Goal: Task Accomplishment & Management: Manage account settings

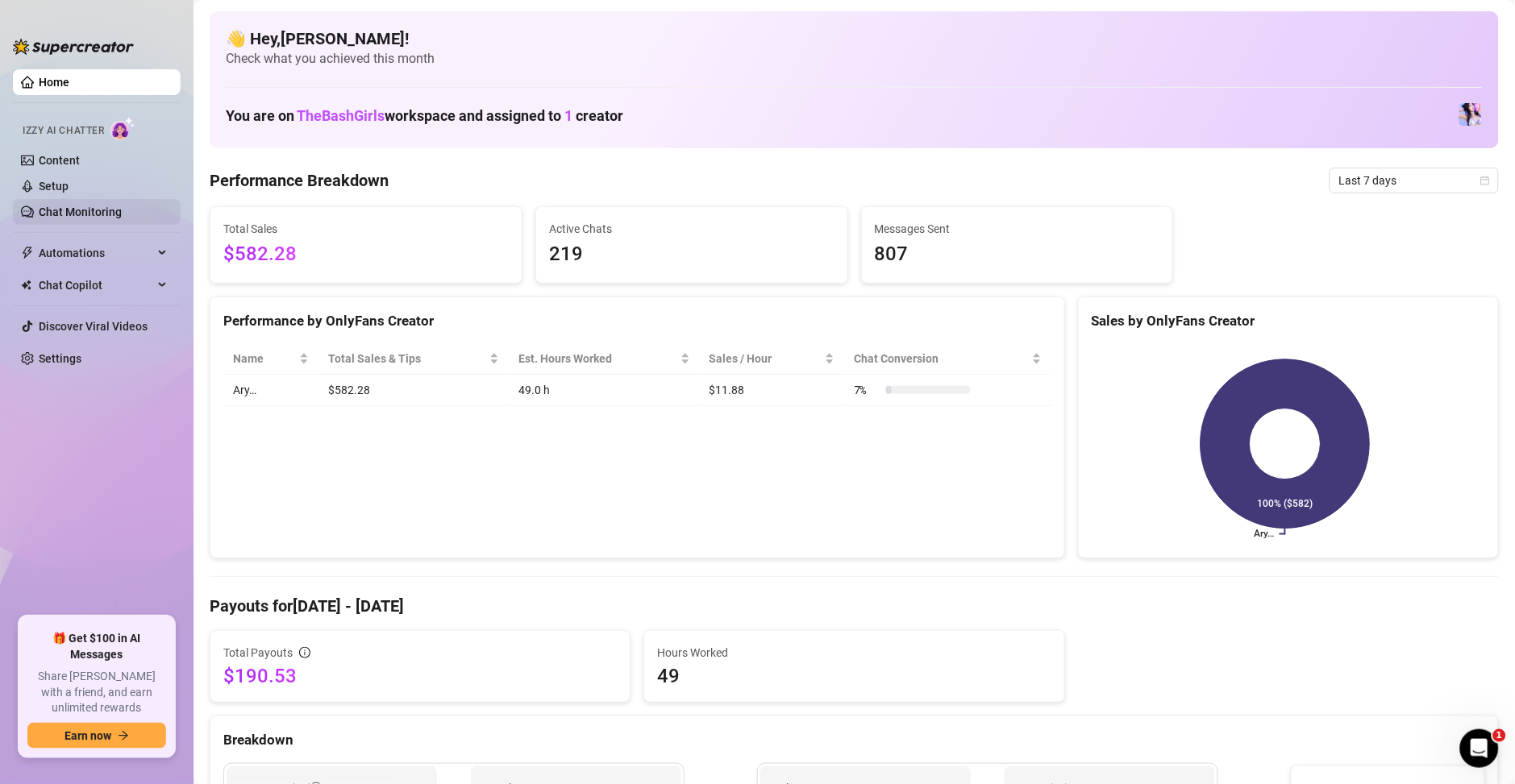
click at [65, 206] on link "Chat Monitoring" at bounding box center [81, 212] width 83 height 13
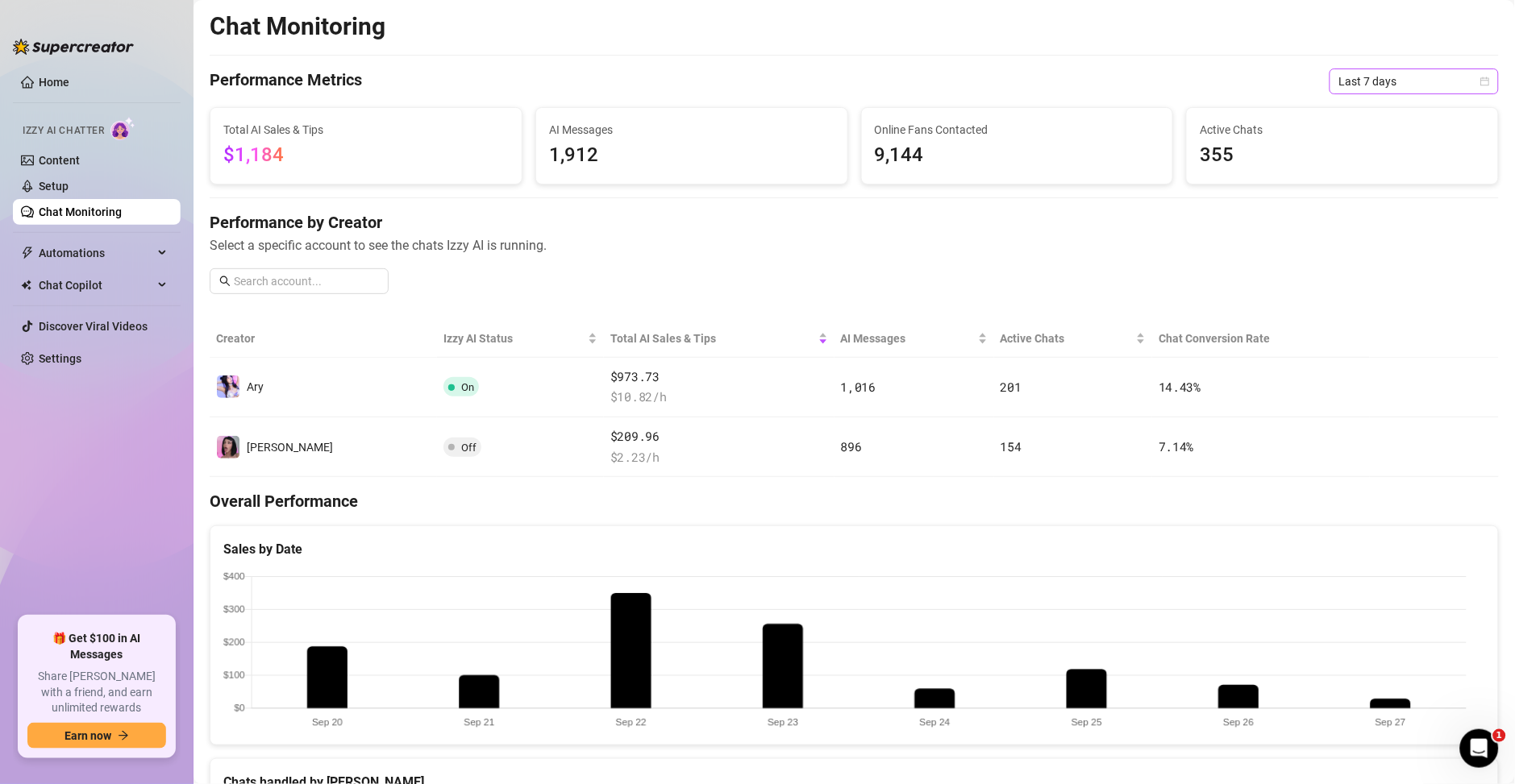
click at [1350, 73] on span "Last 7 days" at bounding box center [1413, 82] width 150 height 24
click at [1341, 163] on div "Last 30 days" at bounding box center [1395, 165] width 143 height 17
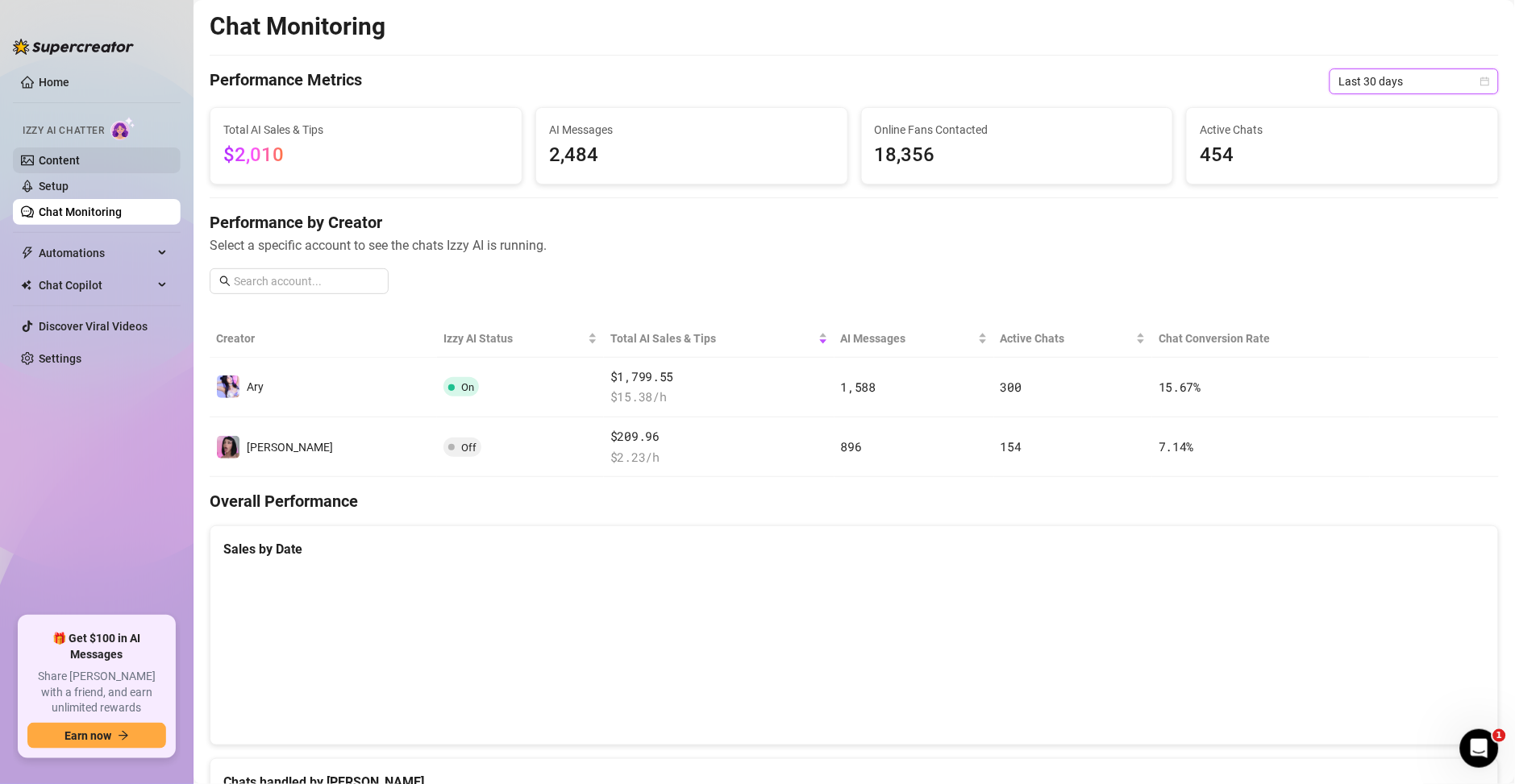
click at [65, 165] on link "Content" at bounding box center [59, 160] width 41 height 13
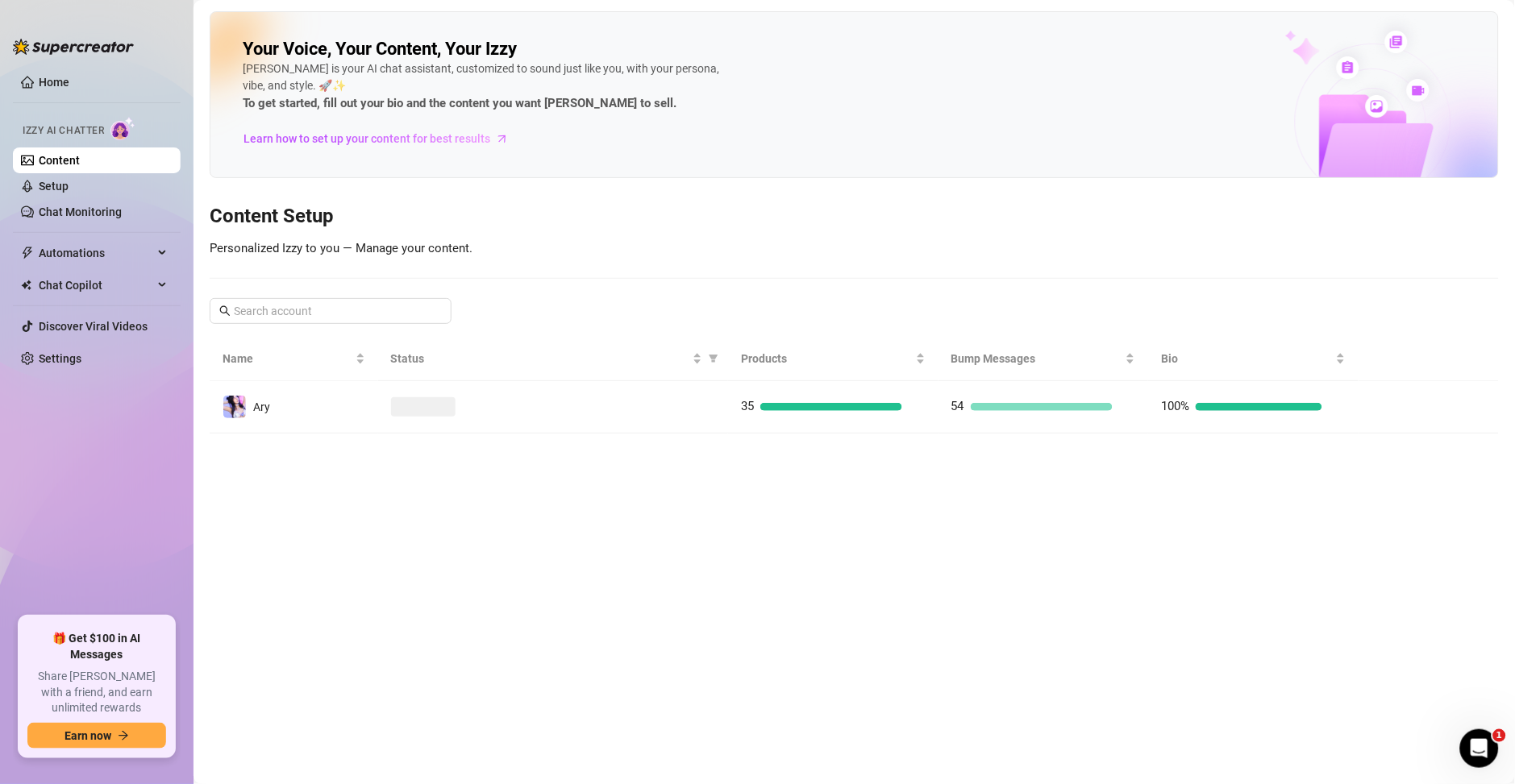
click at [62, 95] on ul "Home Izzy AI Chatter Content Setup Chat Monitoring Automations Chat Copilot Dis…" at bounding box center [96, 336] width 167 height 547
click at [66, 75] on link "Home" at bounding box center [54, 82] width 30 height 13
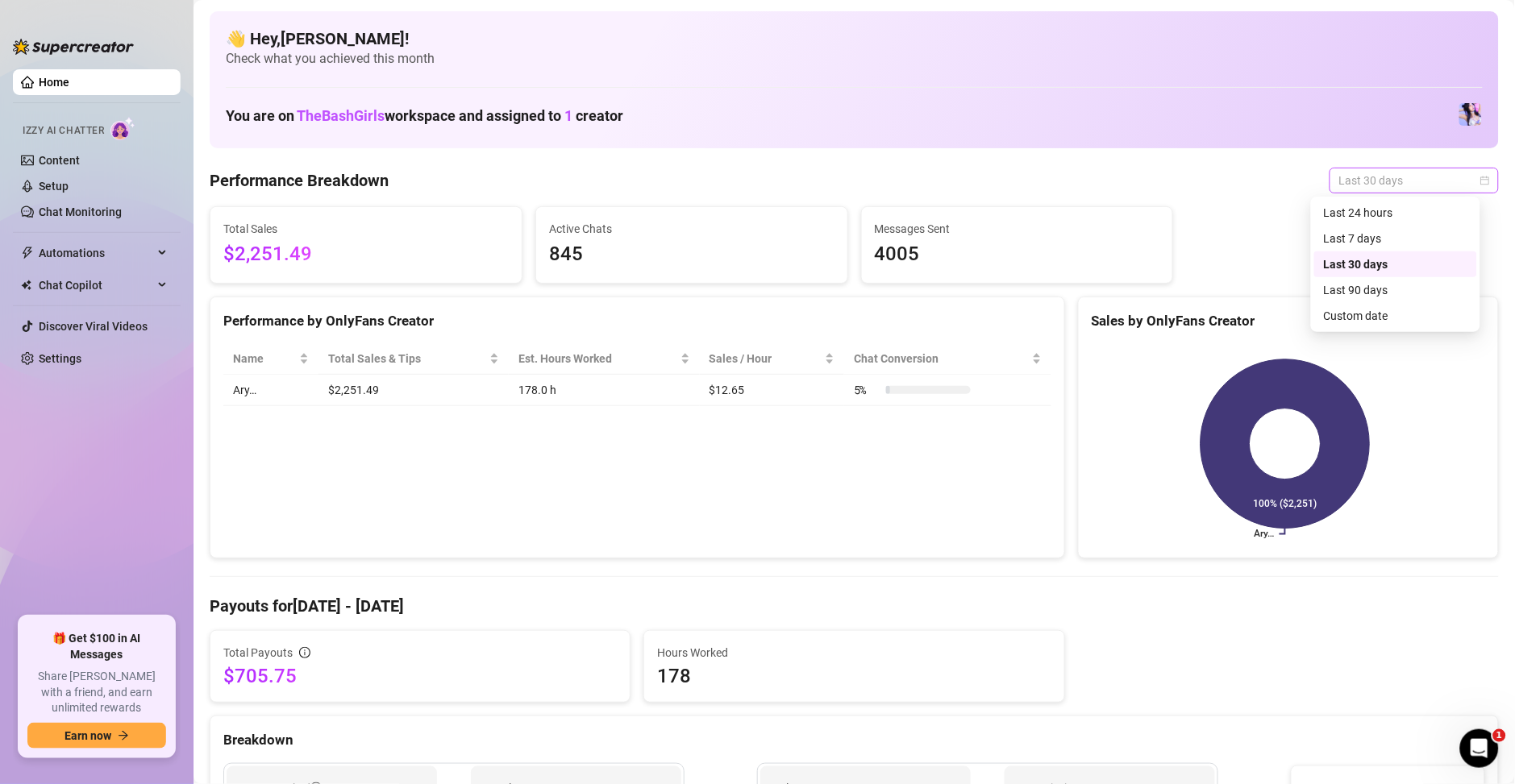
click at [1380, 177] on span "Last 30 days" at bounding box center [1413, 180] width 150 height 24
click at [1359, 333] on div "Ary… 100% ($2,251)" at bounding box center [1288, 444] width 419 height 227
click at [1360, 324] on div "Sales by OnlyFans Creator" at bounding box center [1288, 321] width 393 height 22
click at [1339, 171] on span "Last 30 days" at bounding box center [1413, 180] width 150 height 24
click at [1358, 317] on div "Custom date" at bounding box center [1395, 316] width 143 height 17
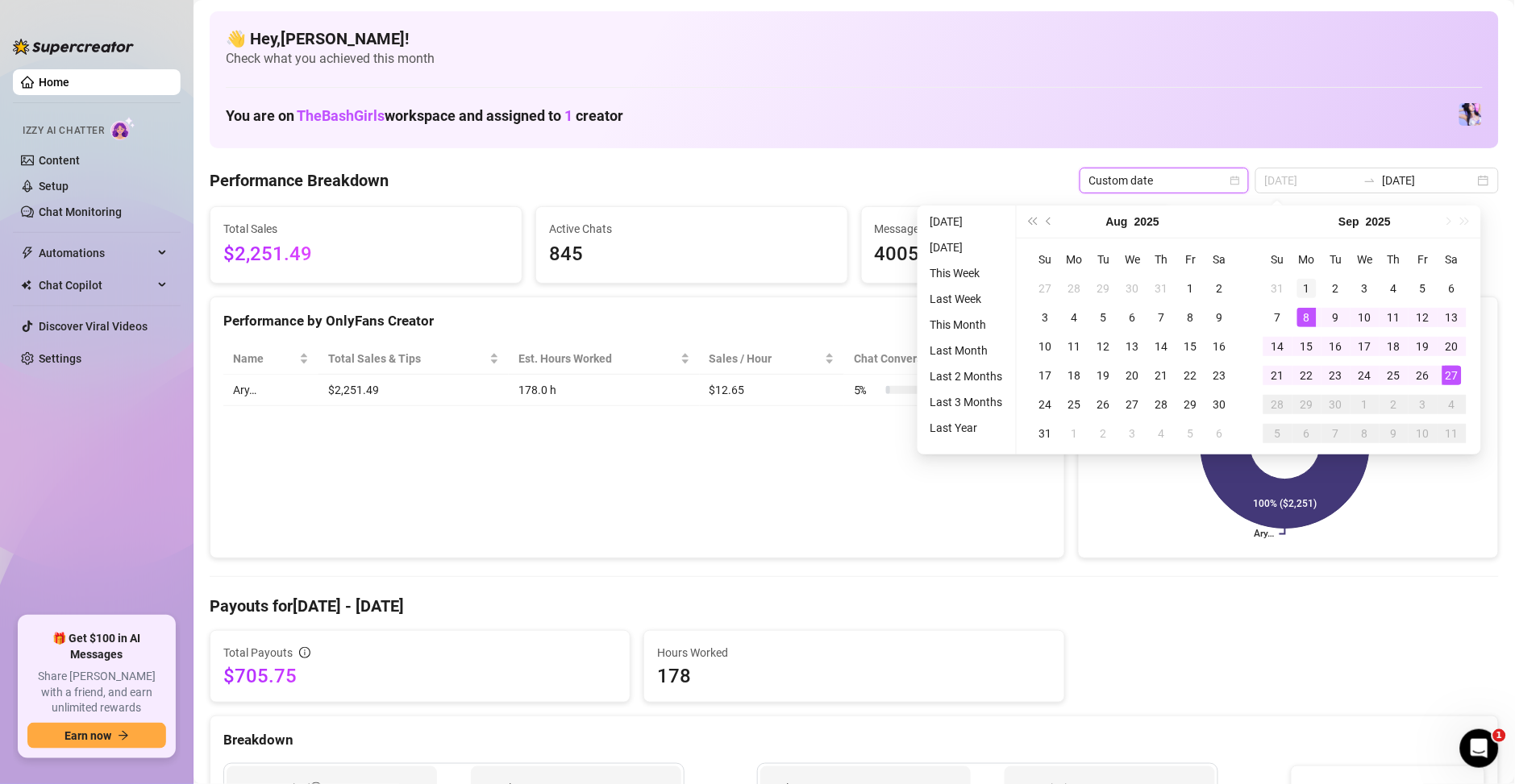
type input "[DATE]"
click at [1304, 284] on div "1" at bounding box center [1307, 288] width 19 height 19
type input "[DATE]"
click at [1453, 379] on div "27" at bounding box center [1452, 376] width 19 height 19
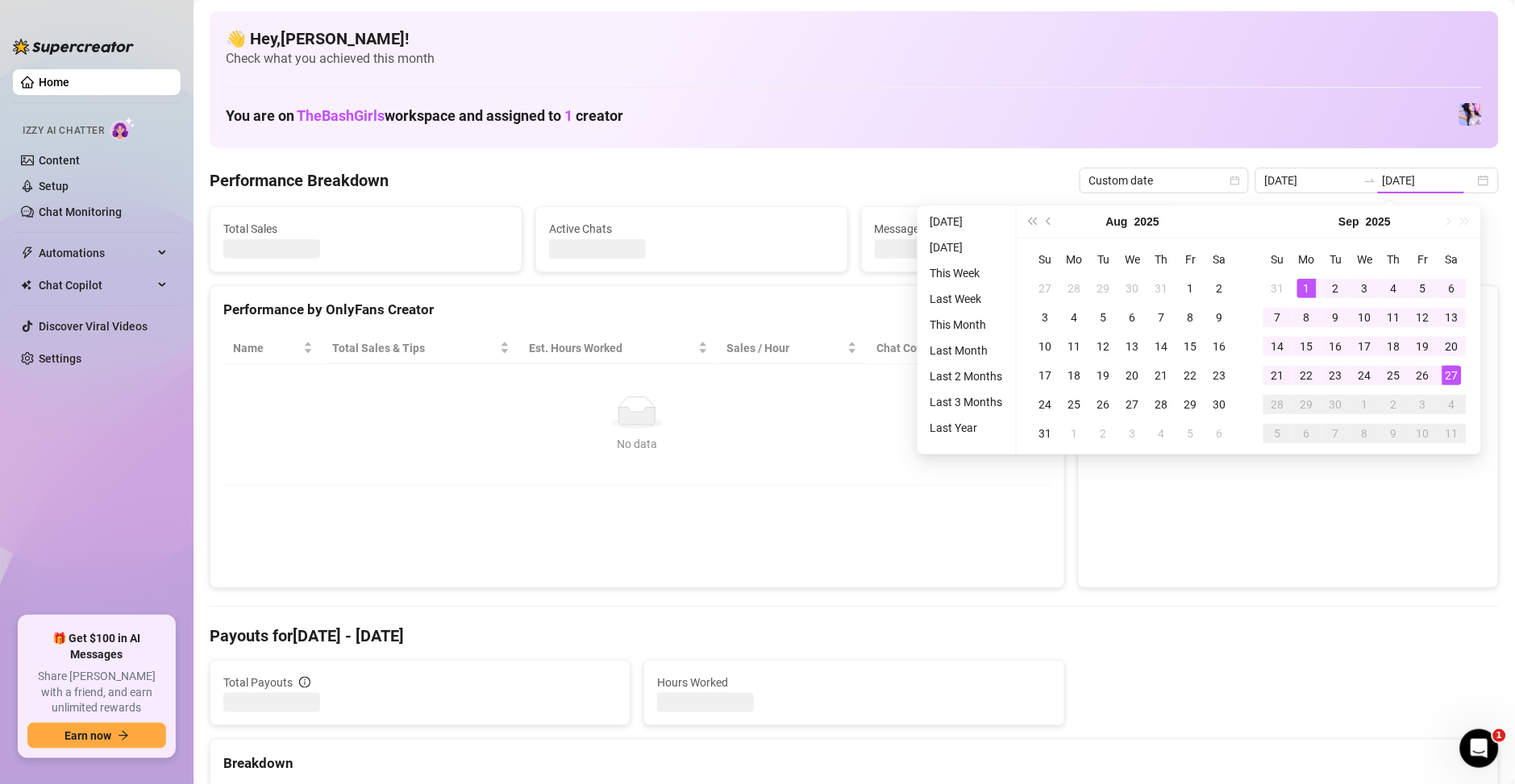
type input "[DATE]"
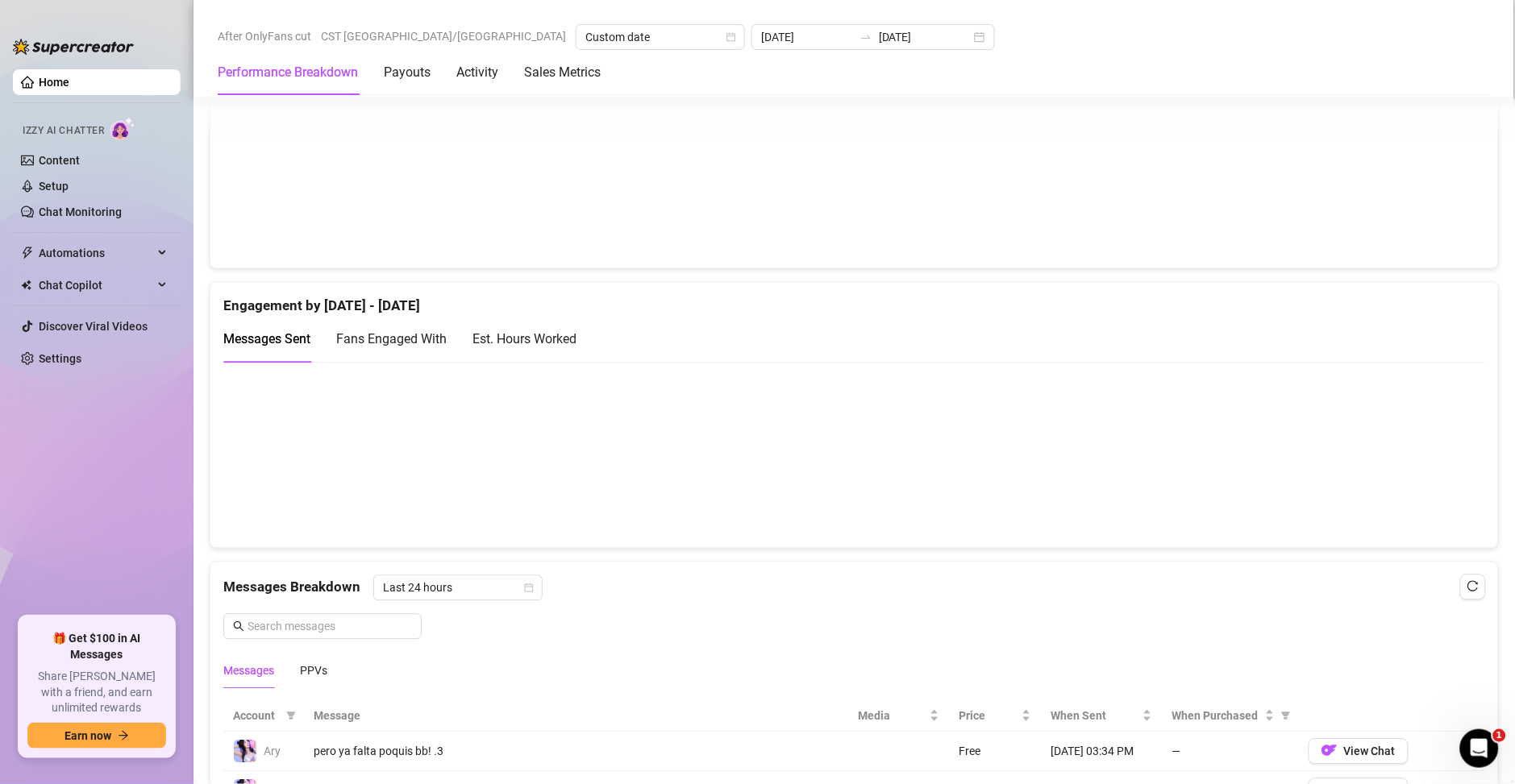
scroll to position [928, 0]
click at [554, 344] on div "Est. Hours Worked" at bounding box center [524, 334] width 104 height 20
click at [62, 189] on link "Setup" at bounding box center [54, 186] width 30 height 13
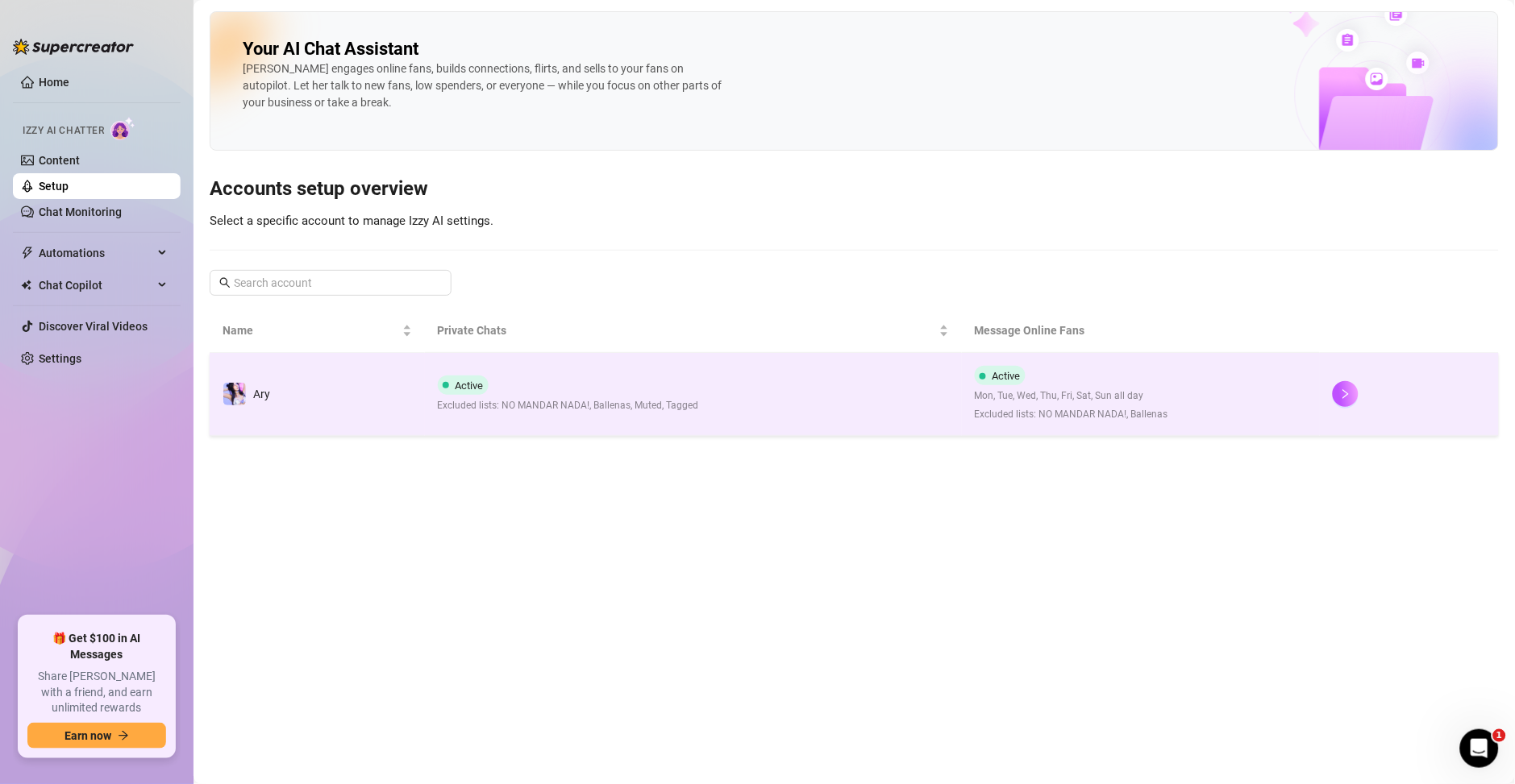
click at [1164, 369] on div "Active Mon, Tue, Wed, Thu, Fri, Sat, Sun all day Excluded lists: NO MANDAR NADA…" at bounding box center [1071, 394] width 193 height 56
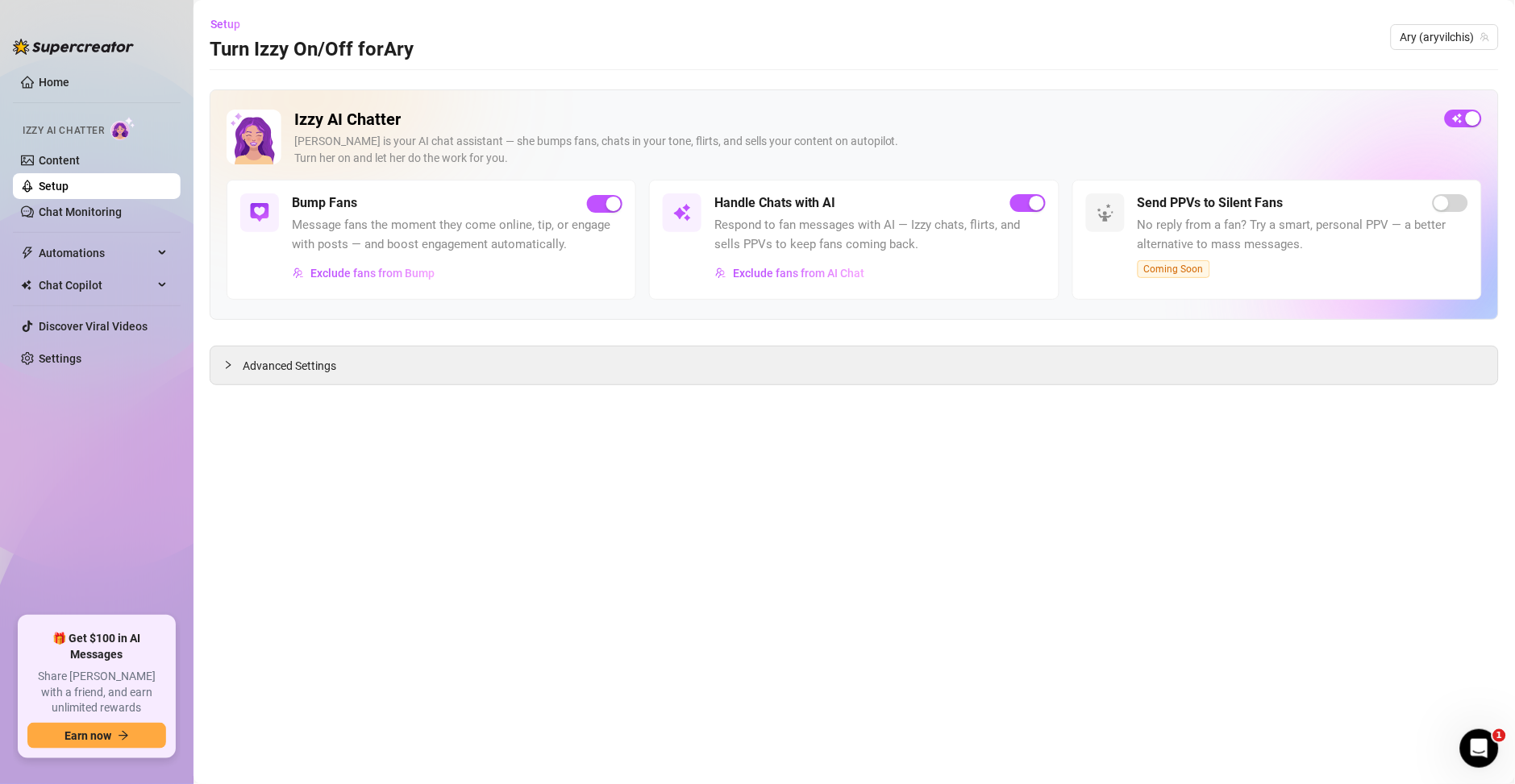
click at [1468, 130] on div "Izzy AI Chatter [PERSON_NAME] is your AI chat assistant — she bumps fans, chats…" at bounding box center [854, 144] width 1256 height 70
click at [1468, 120] on div "button" at bounding box center [1472, 118] width 15 height 15
